Goal: Check status: Check status

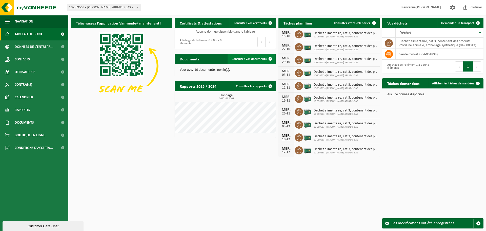
click at [251, 60] on span "Consulter vos documents" at bounding box center [248, 58] width 35 height 3
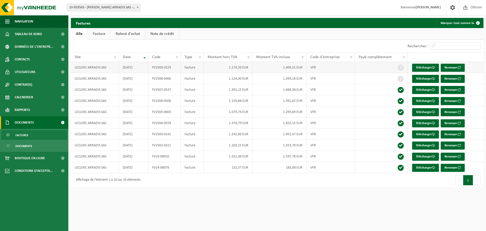
click at [303, 68] on td "1.409,51 EUR" at bounding box center [279, 67] width 54 height 11
click at [29, 79] on span "Contrat(s)" at bounding box center [23, 84] width 17 height 13
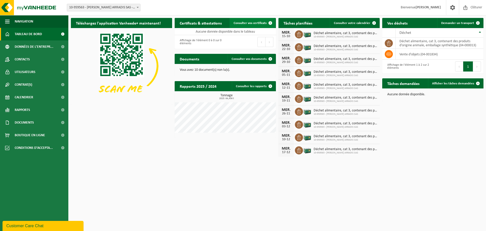
click at [259, 22] on span "Consulter vos certificats" at bounding box center [249, 23] width 33 height 3
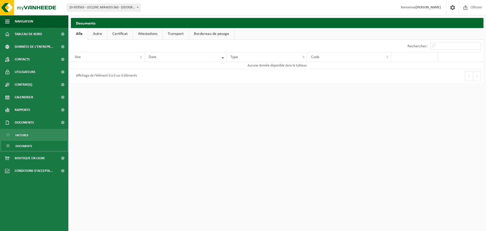
click at [119, 34] on link "Certificat" at bounding box center [119, 34] width 25 height 12
click at [35, 172] on span "Conditions d'accepta..." at bounding box center [34, 171] width 38 height 13
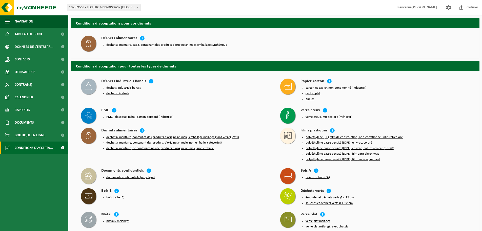
click at [177, 43] on button "déchet alimentaire, cat 3, contenant des produits d'origine animale, emballage …" at bounding box center [166, 45] width 121 height 4
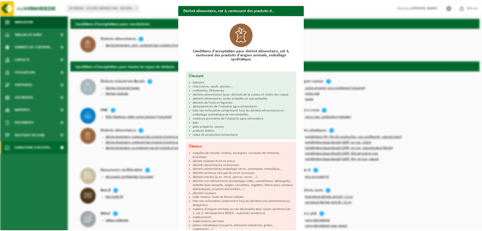
scroll to position [44, 0]
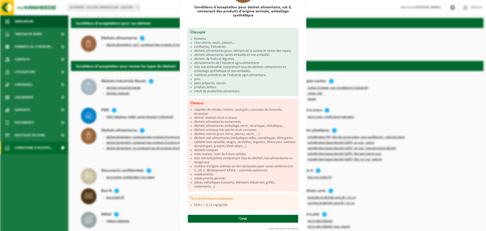
click at [324, 30] on div "Déchet alimentaire, cat 3, contenant des produits d'origine animale, emballage …" at bounding box center [243, 115] width 486 height 231
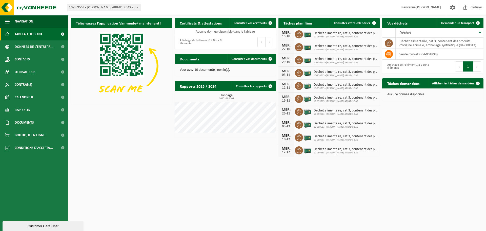
click at [28, 225] on div "Customer Care Chat" at bounding box center [42, 226] width 73 height 4
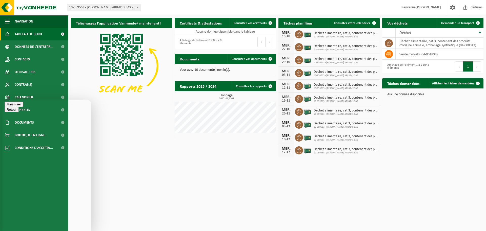
click at [23, 107] on button "Minimiser" at bounding box center [14, 104] width 18 height 5
